Goal: Information Seeking & Learning: Learn about a topic

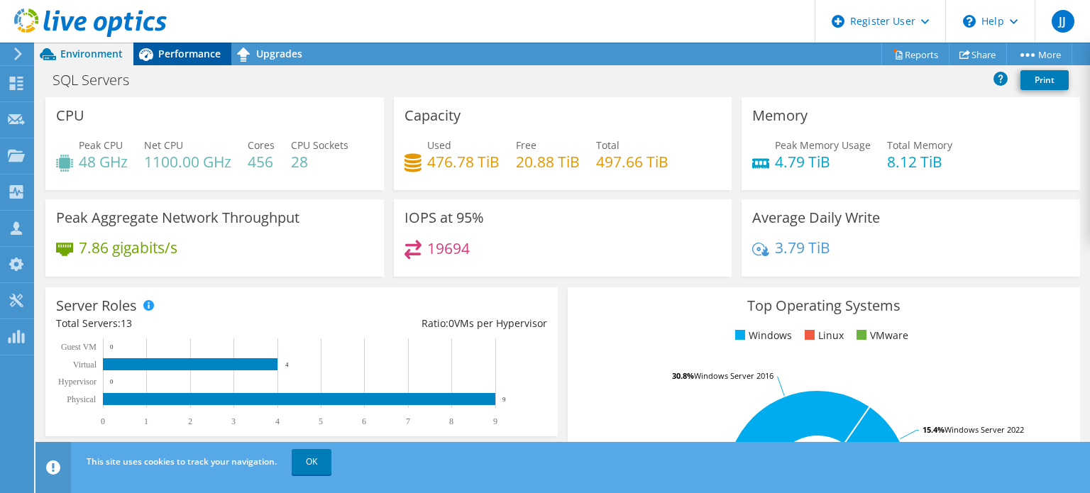
click at [194, 55] on span "Performance" at bounding box center [189, 53] width 62 height 13
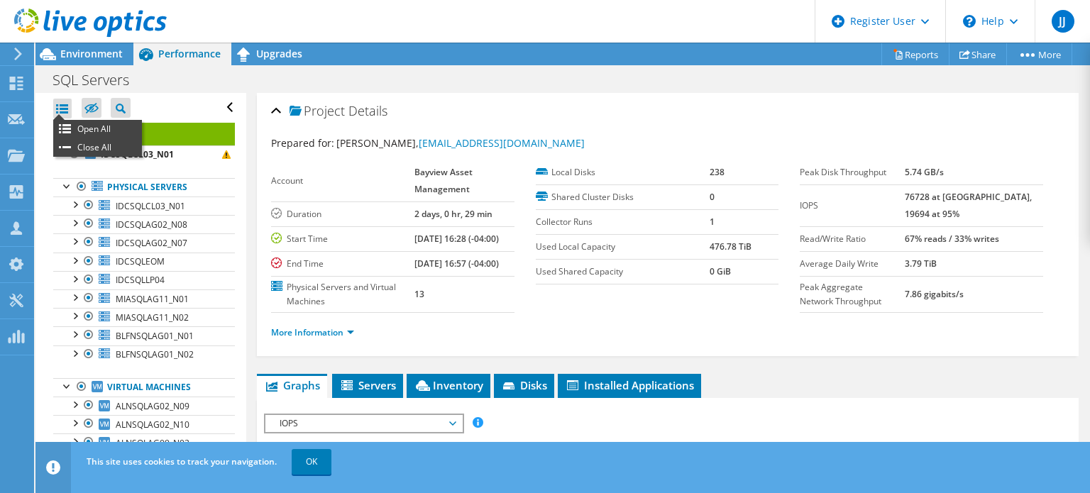
click at [65, 100] on div at bounding box center [62, 109] width 18 height 20
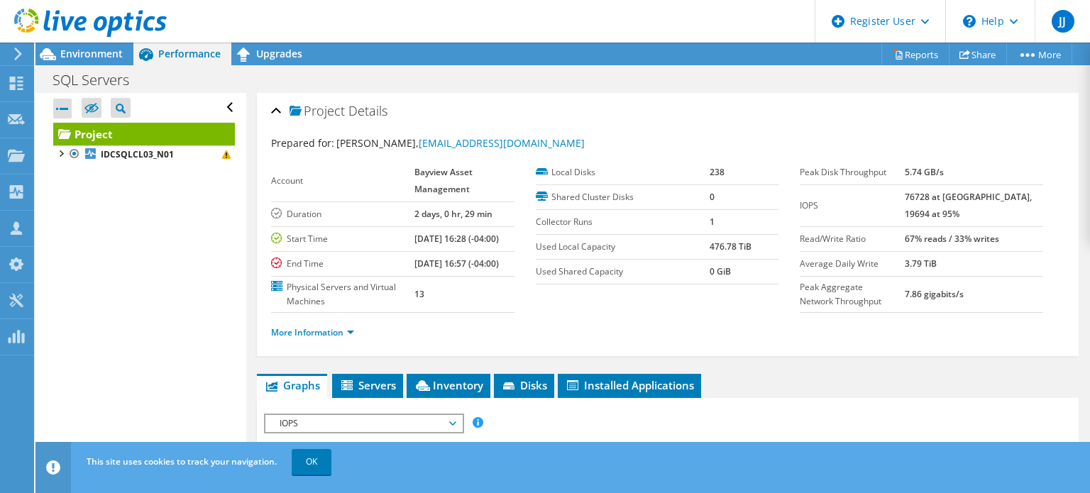
click at [65, 100] on div at bounding box center [62, 109] width 18 height 20
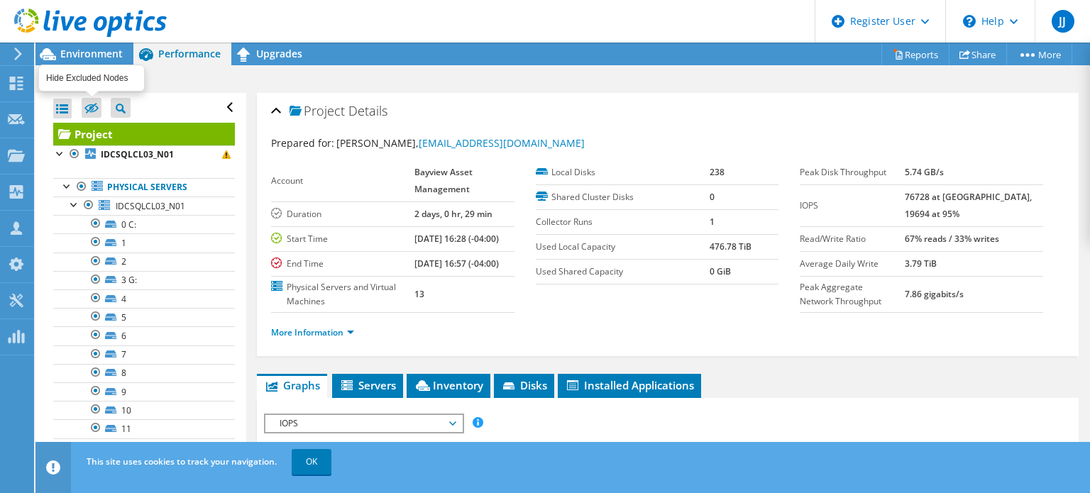
click at [94, 111] on icon at bounding box center [91, 109] width 14 height 11
click at [0, 0] on input "checkbox" at bounding box center [0, 0] width 0 height 0
click at [92, 107] on icon at bounding box center [91, 109] width 14 height 11
click at [0, 0] on input "checkbox" at bounding box center [0, 0] width 0 height 0
click at [92, 110] on icon at bounding box center [91, 109] width 14 height 11
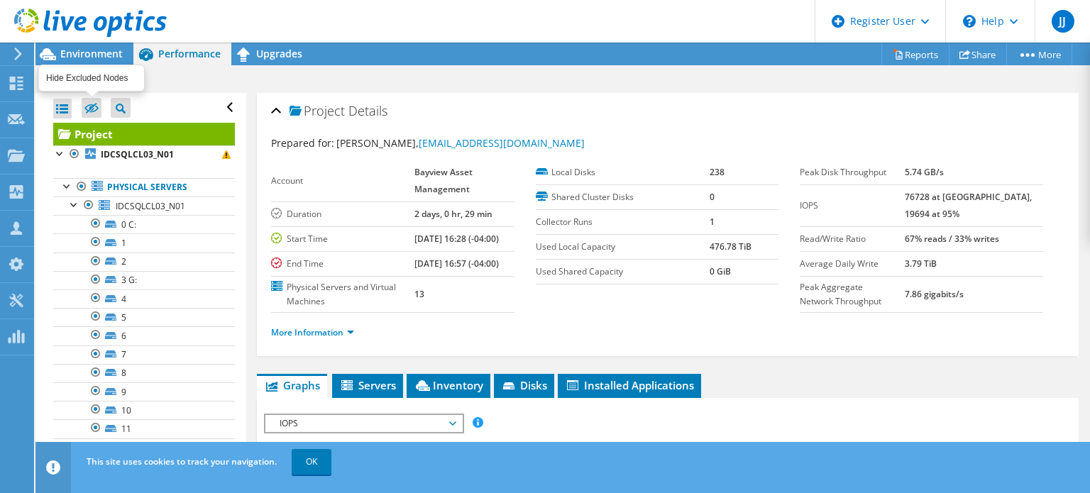
click at [0, 0] on input "checkbox" at bounding box center [0, 0] width 0 height 0
click at [318, 452] on link "OK" at bounding box center [312, 462] width 40 height 26
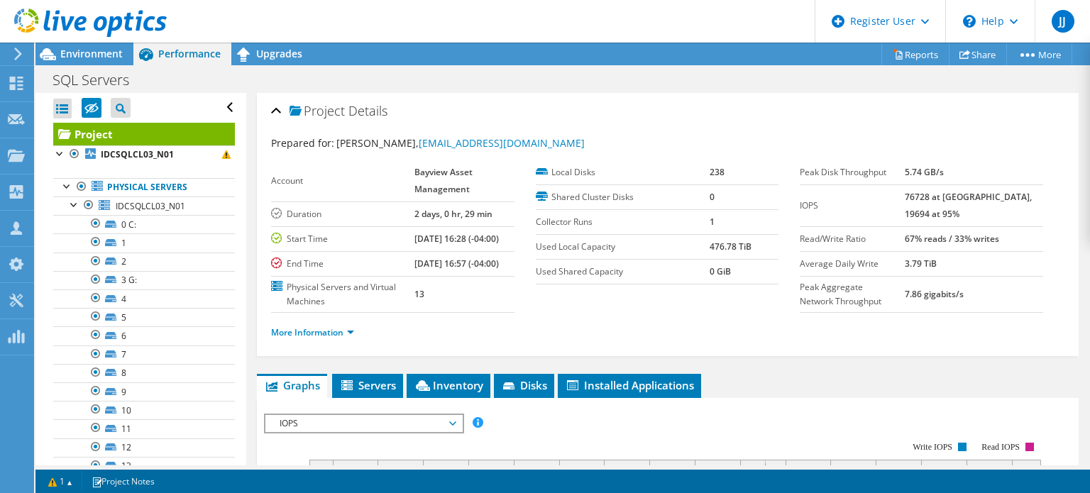
click at [87, 142] on li "Close All" at bounding box center [97, 147] width 89 height 18
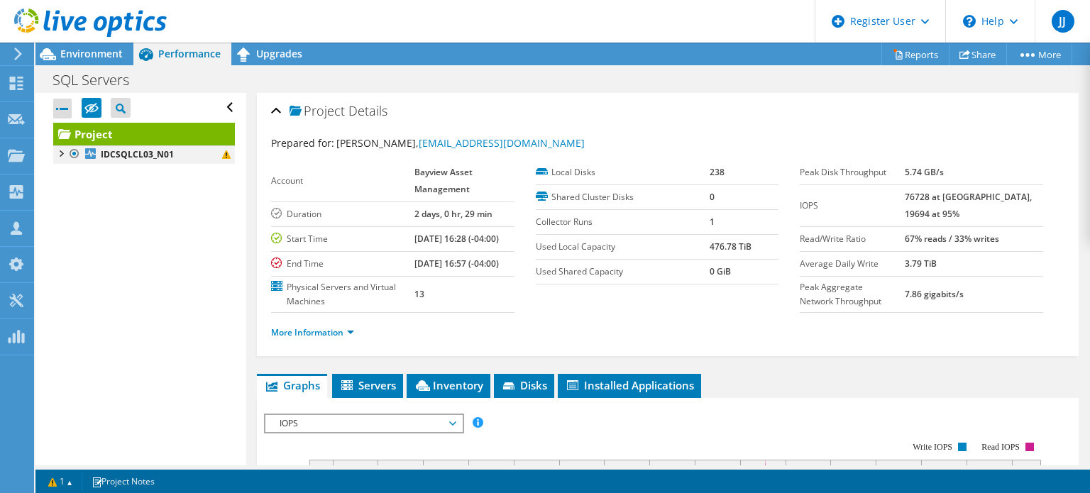
click at [62, 152] on div at bounding box center [60, 153] width 14 height 14
click at [65, 184] on div at bounding box center [67, 185] width 14 height 14
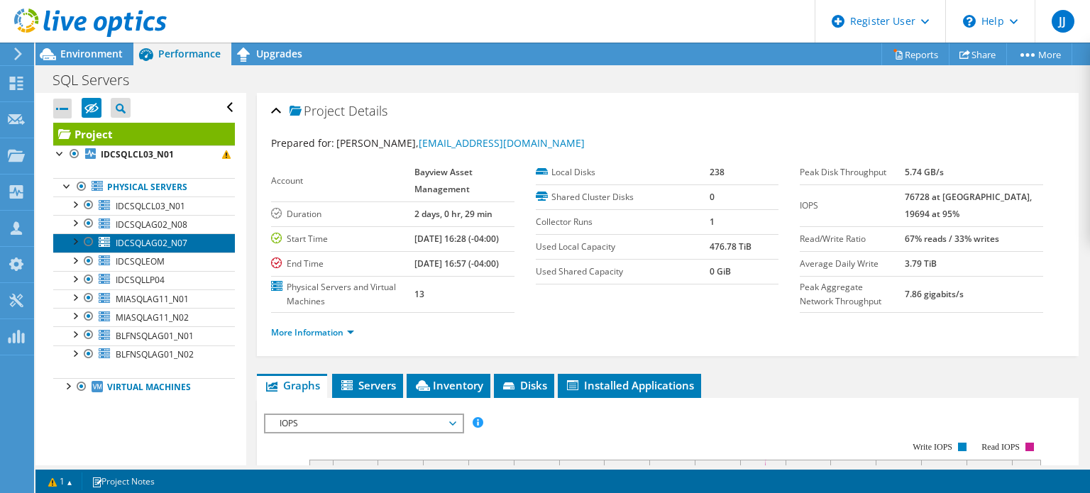
click at [148, 247] on span "IDCSQLAG02_N07" at bounding box center [152, 243] width 72 height 12
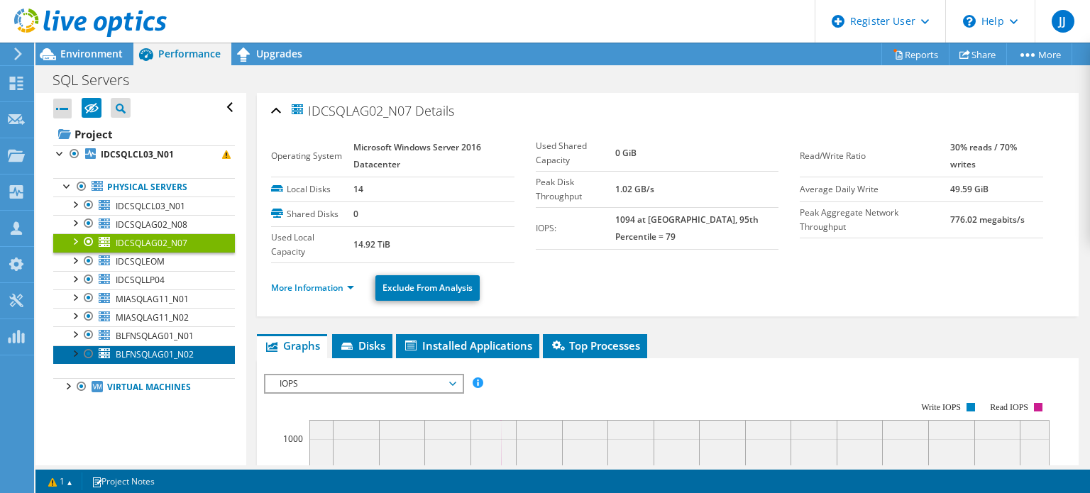
click at [170, 349] on span "BLFNSQLAG01_N02" at bounding box center [155, 355] width 78 height 12
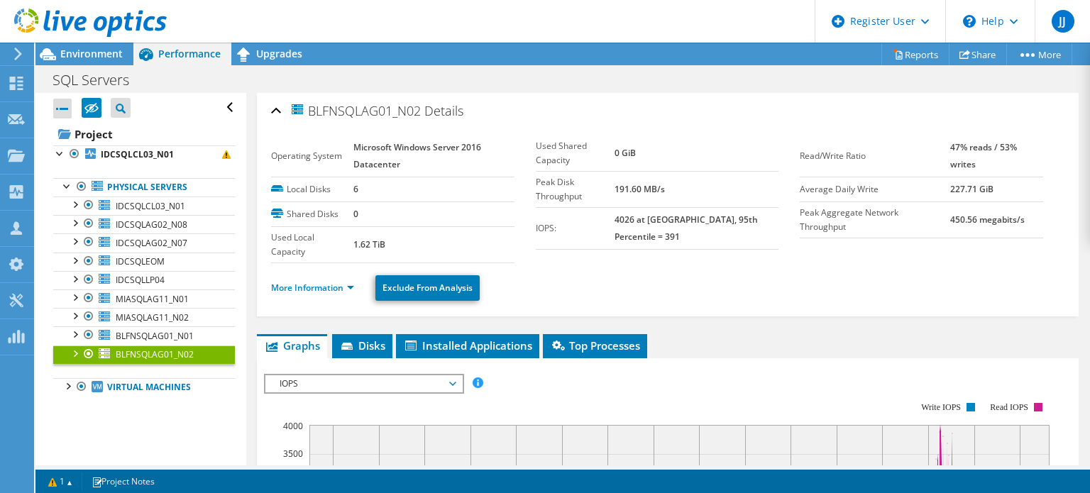
click at [170, 349] on span "BLFNSQLAG01_N02" at bounding box center [155, 355] width 78 height 12
click at [172, 300] on span "MIASQLAG11_N01" at bounding box center [152, 299] width 73 height 12
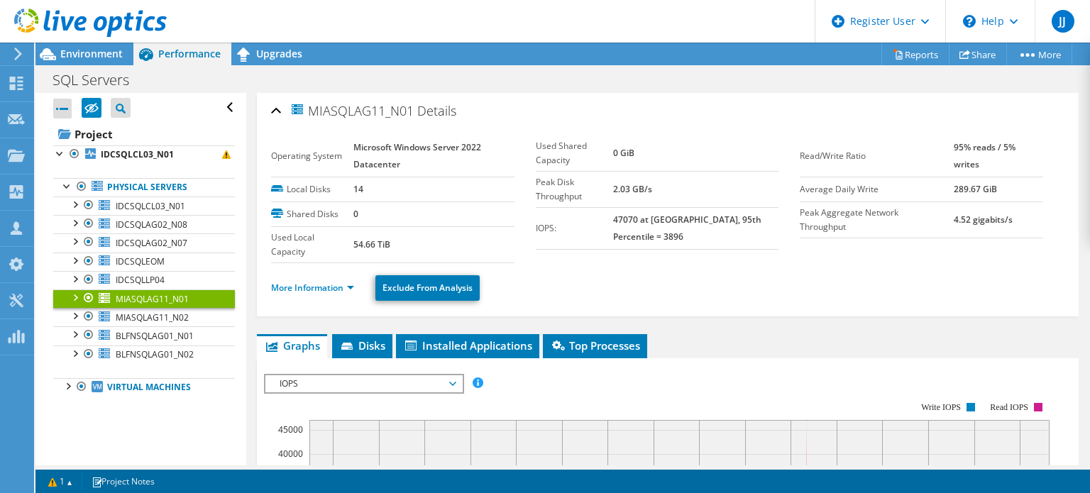
click at [275, 186] on label "Local Disks" at bounding box center [312, 189] width 82 height 14
click at [327, 187] on label "Local Disks" at bounding box center [312, 189] width 82 height 14
click at [93, 48] on span "Environment" at bounding box center [91, 53] width 62 height 13
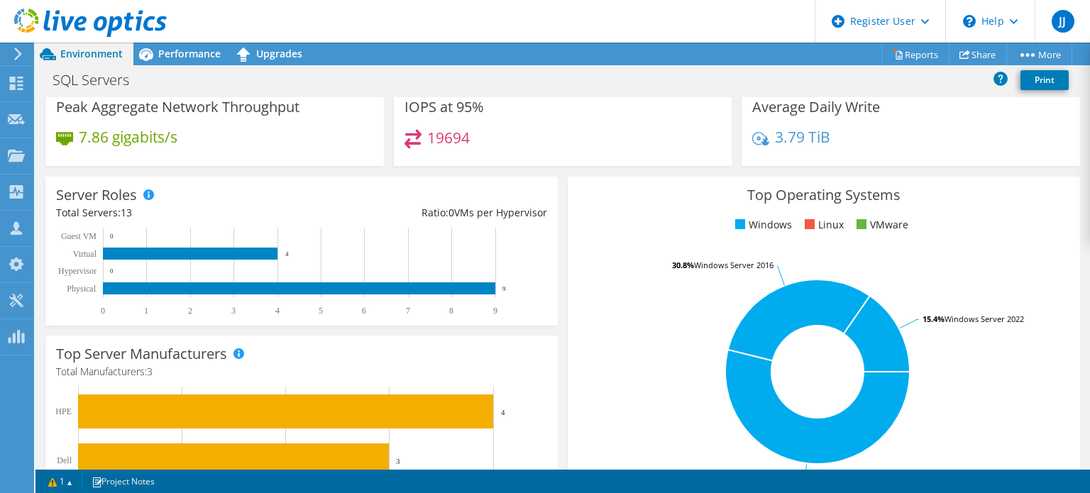
click at [151, 172] on div "Server Roles Physical Servers represent bare metal servers that were targets of…" at bounding box center [301, 251] width 522 height 159
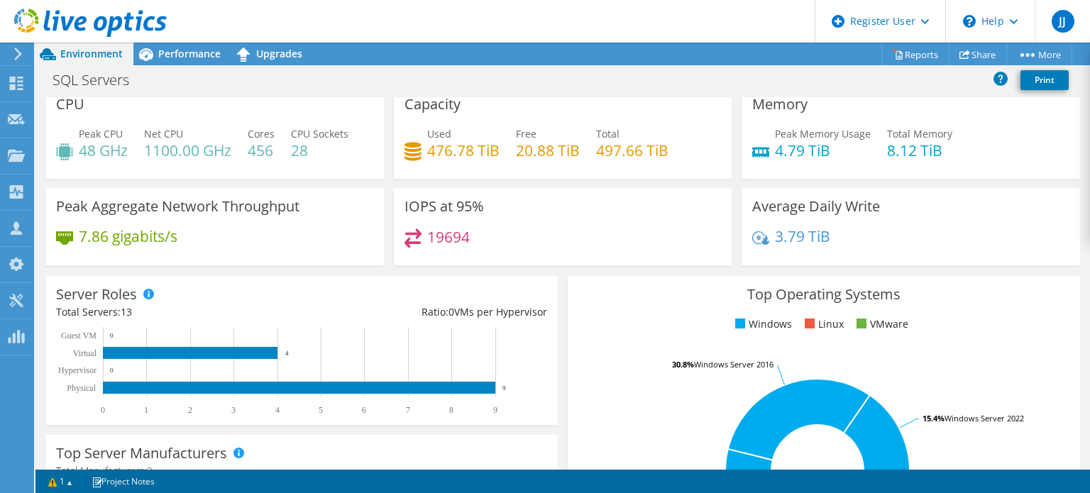
scroll to position [9, 0]
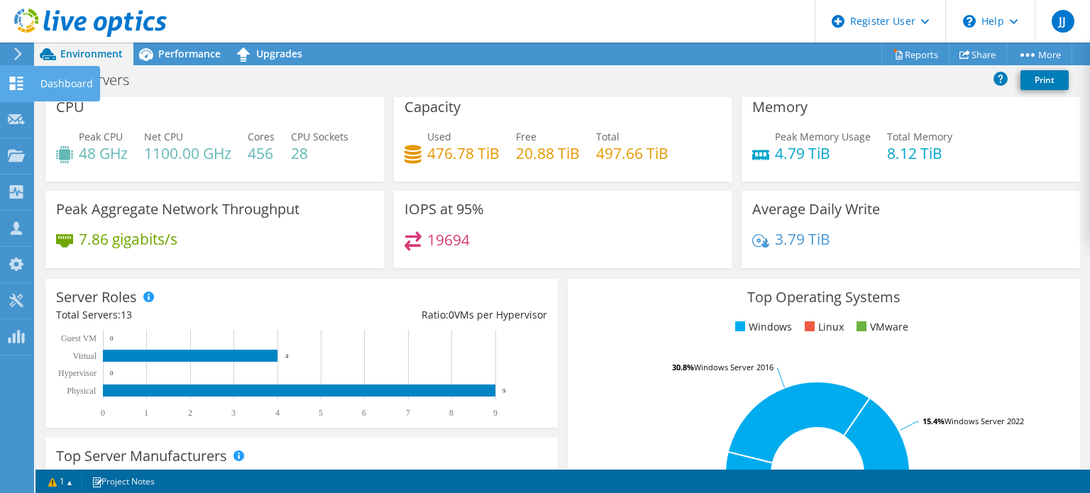
click at [15, 87] on use at bounding box center [16, 83] width 13 height 13
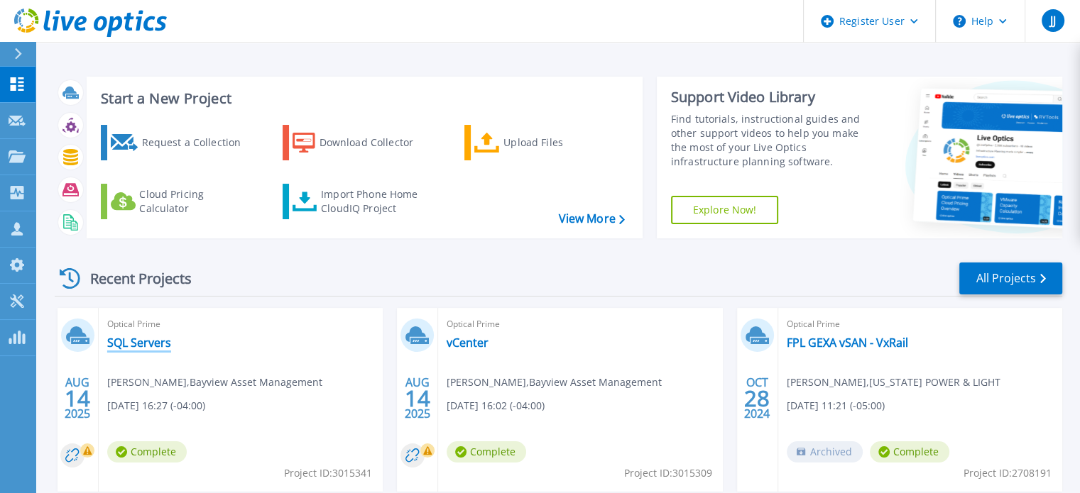
click at [143, 337] on link "SQL Servers" at bounding box center [139, 343] width 64 height 14
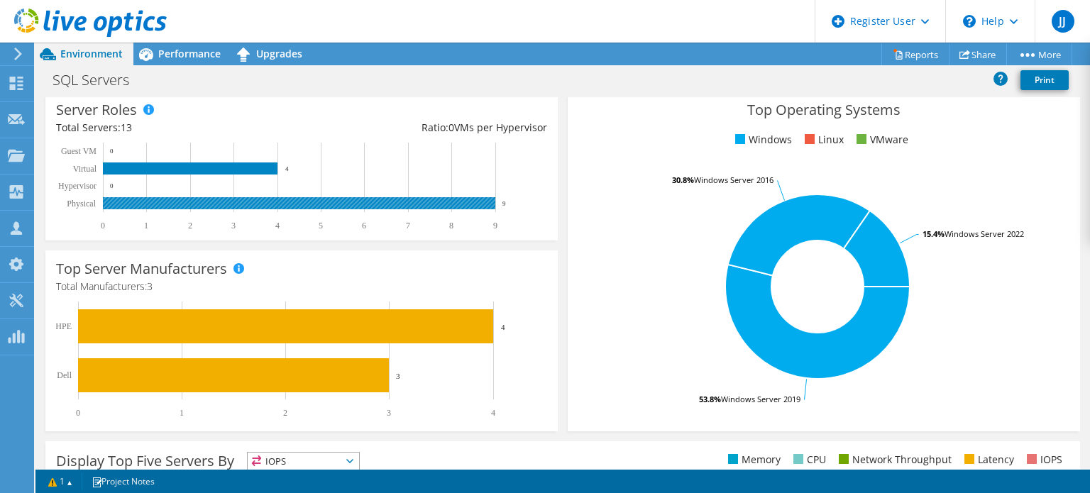
scroll to position [197, 0]
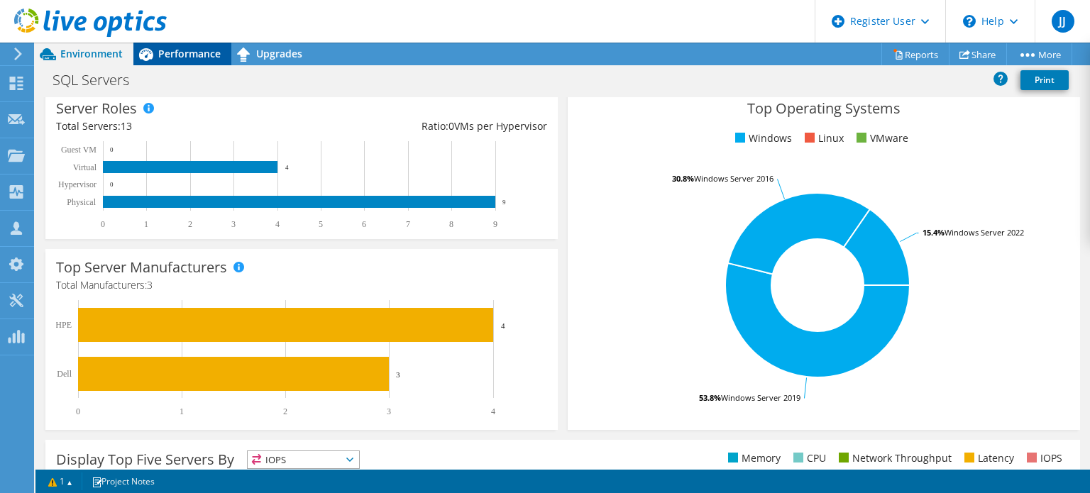
click at [188, 53] on span "Performance" at bounding box center [189, 53] width 62 height 13
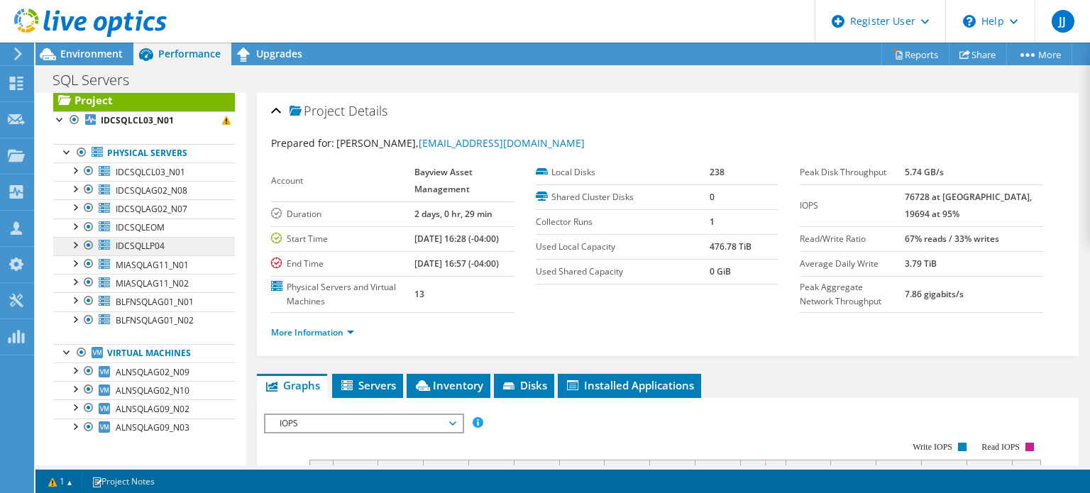
scroll to position [0, 0]
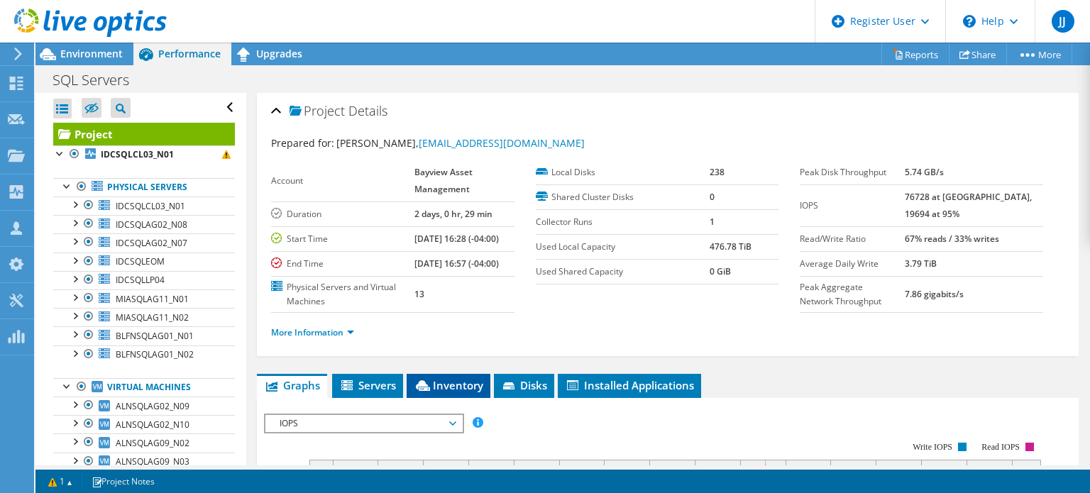
click at [469, 393] on span "Inventory" at bounding box center [449, 385] width 70 height 14
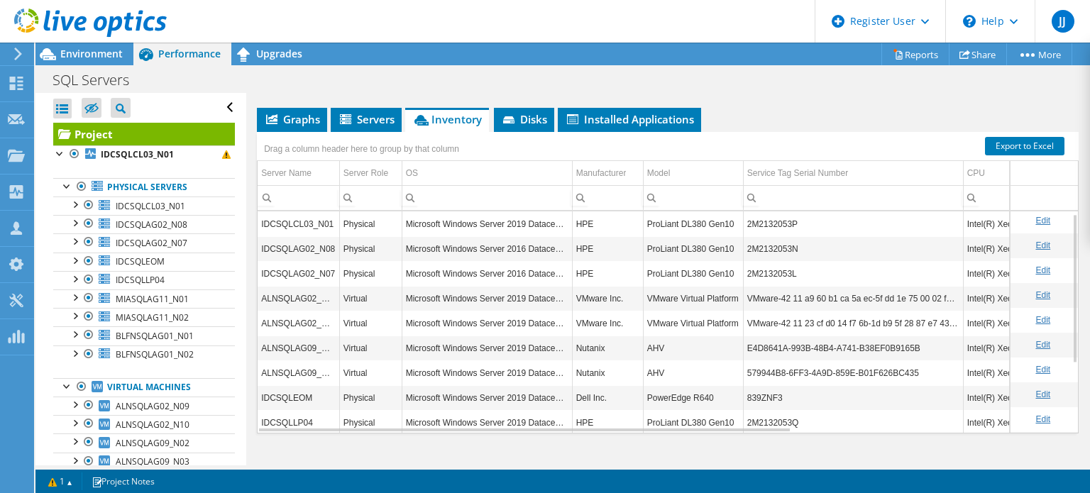
scroll to position [320, 0]
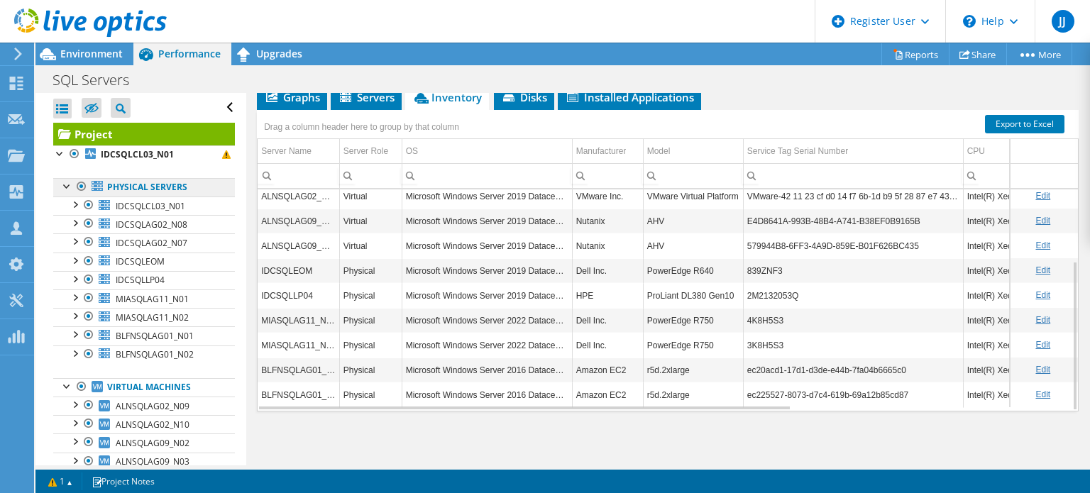
click at [168, 187] on link "Physical Servers" at bounding box center [144, 187] width 182 height 18
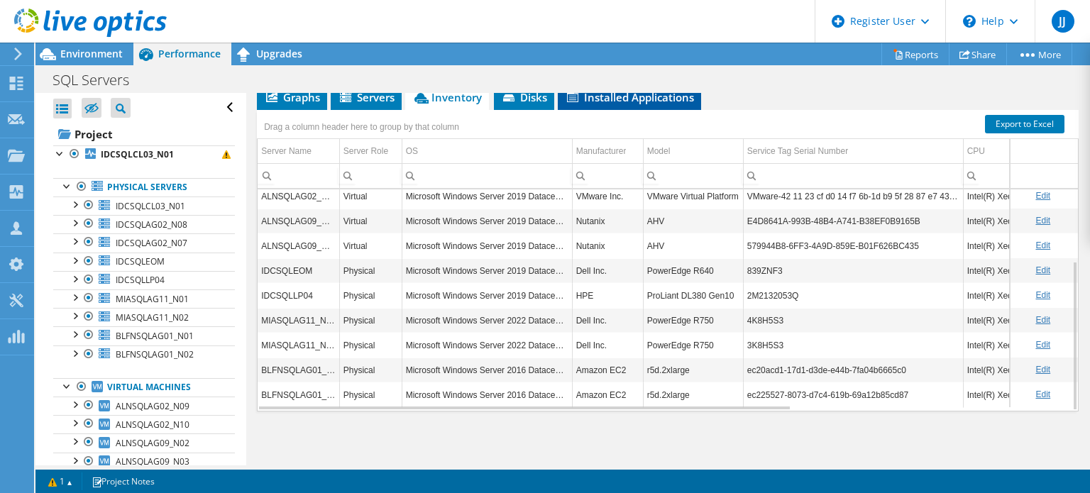
click at [656, 101] on span "Installed Applications" at bounding box center [629, 97] width 129 height 14
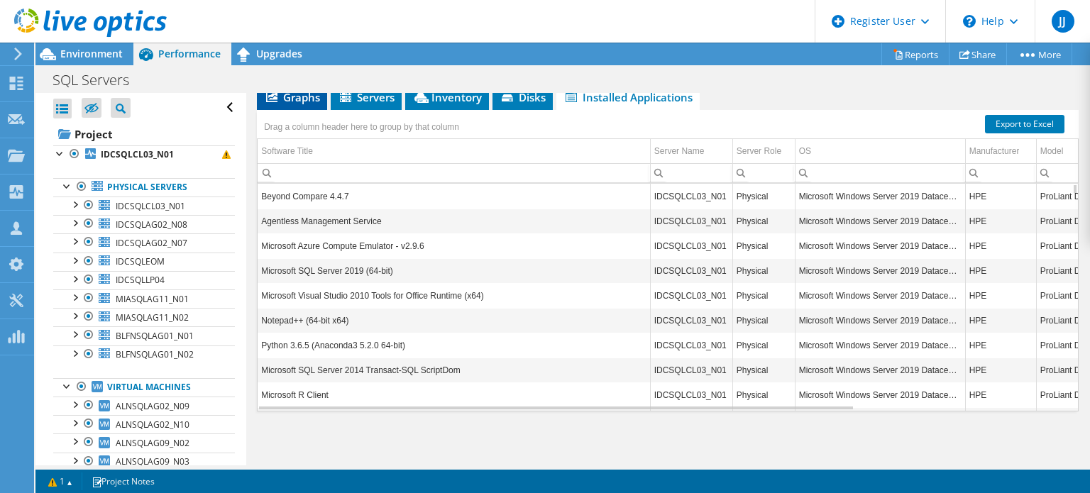
drag, startPoint x: 307, startPoint y: 97, endPoint x: 288, endPoint y: 96, distance: 18.5
click at [288, 96] on span "Graphs" at bounding box center [292, 97] width 56 height 14
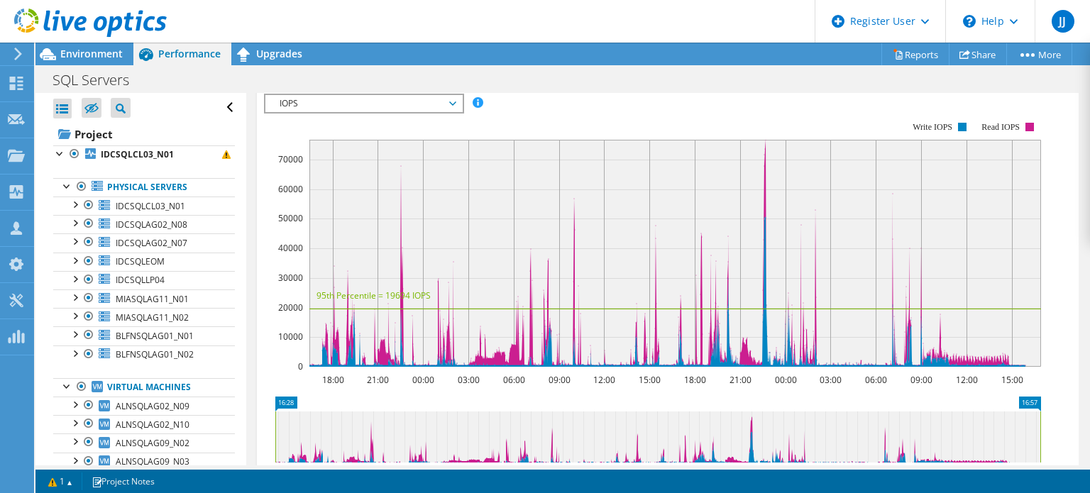
click at [453, 112] on span "IOPS" at bounding box center [364, 103] width 182 height 17
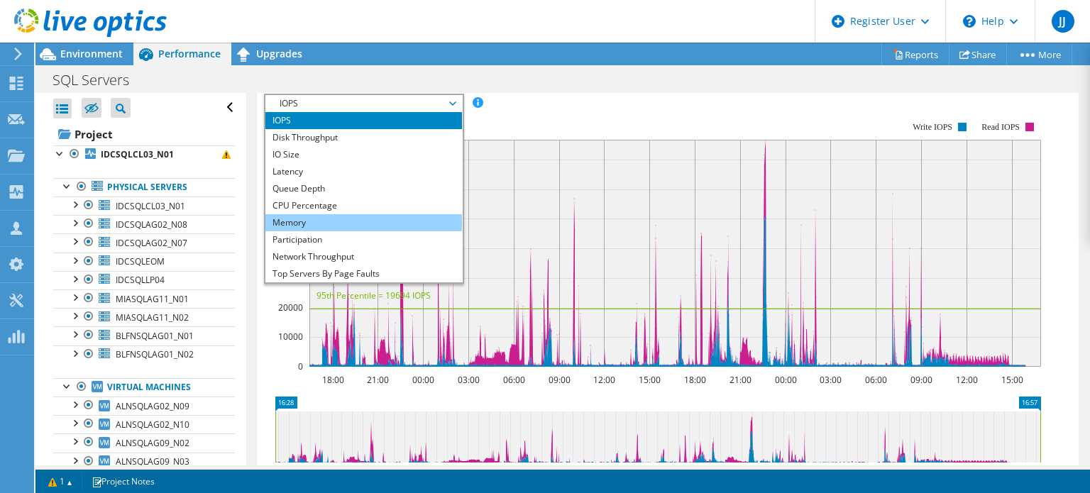
click at [312, 231] on li "Memory" at bounding box center [363, 222] width 197 height 17
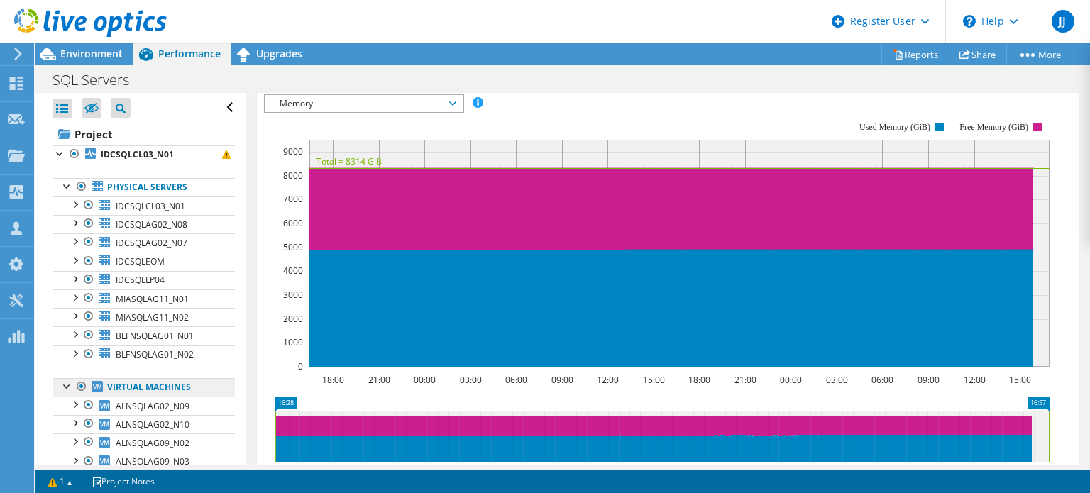
scroll to position [34, 0]
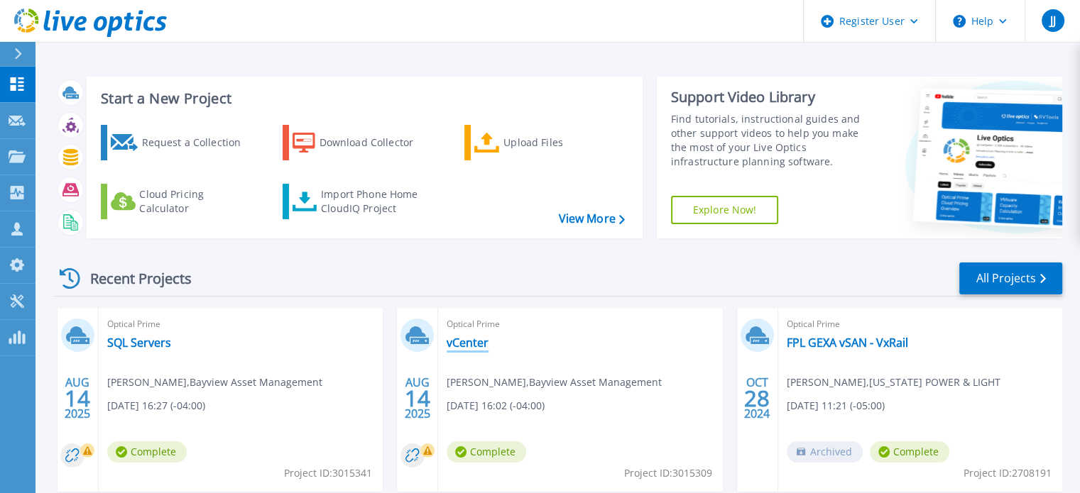
click at [476, 340] on link "vCenter" at bounding box center [468, 343] width 42 height 14
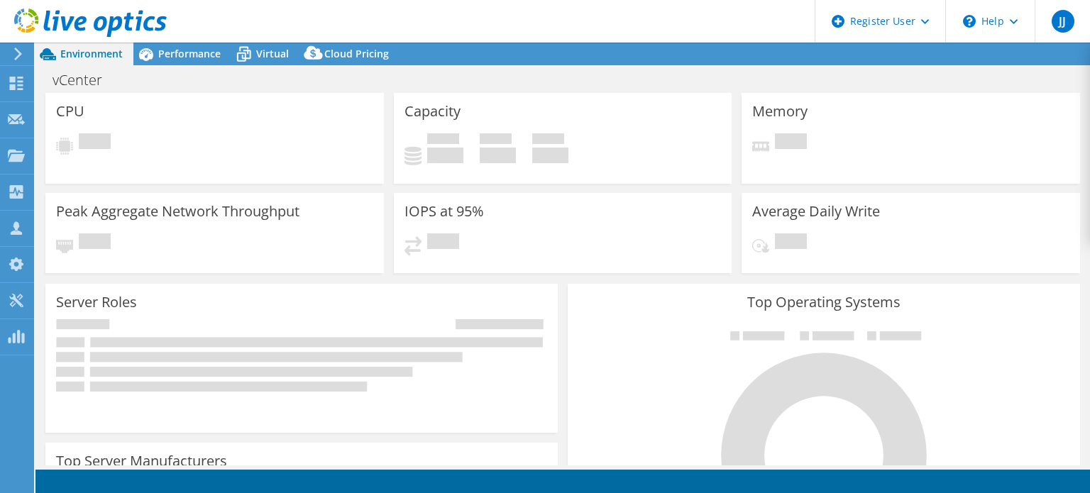
select select "USD"
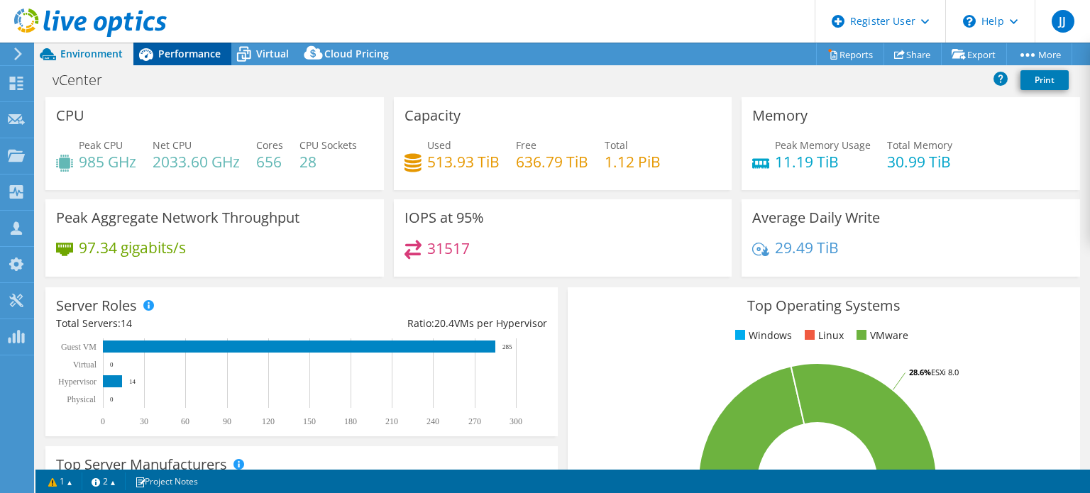
click at [184, 53] on span "Performance" at bounding box center [189, 53] width 62 height 13
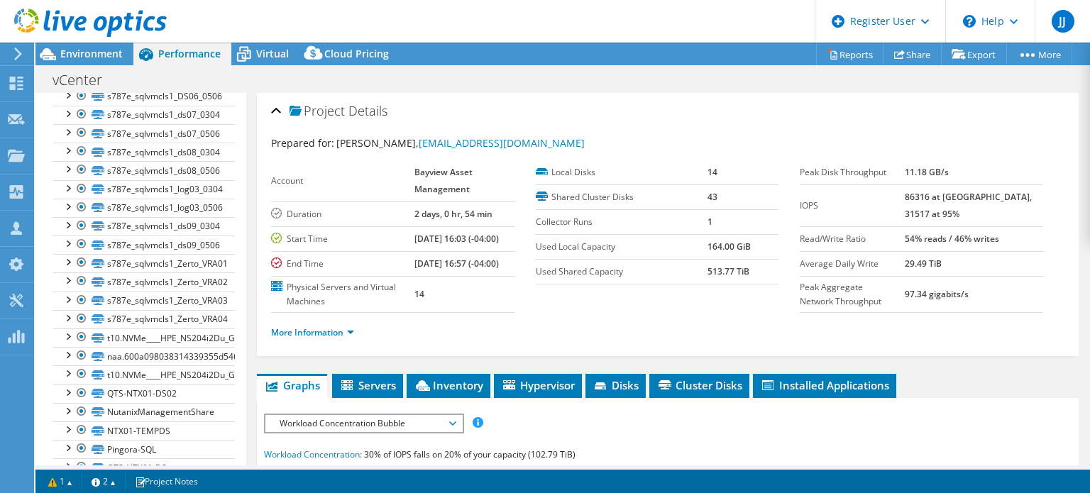
scroll to position [626, 0]
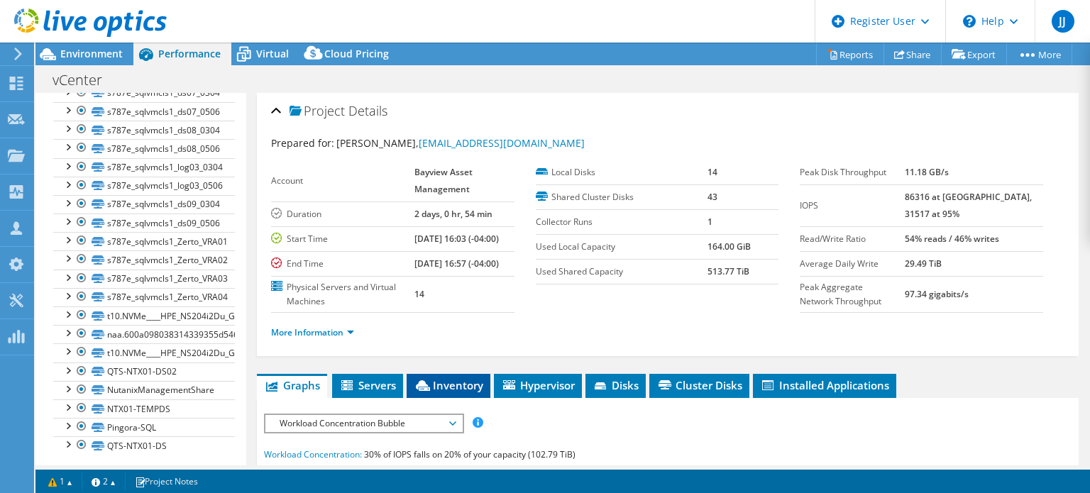
click at [447, 393] on span "Inventory" at bounding box center [449, 385] width 70 height 14
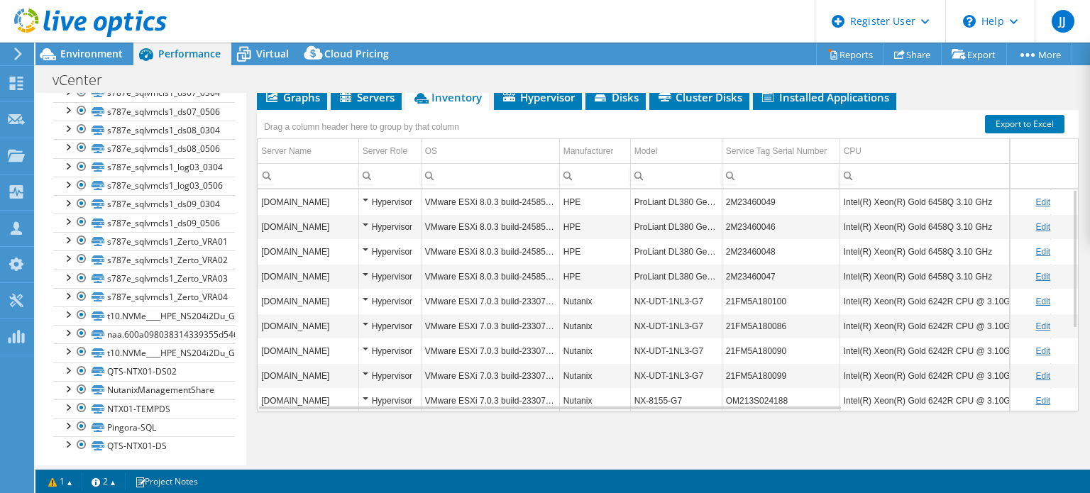
scroll to position [320, 0]
click at [369, 99] on span "Servers" at bounding box center [366, 97] width 57 height 14
